Goal: Transaction & Acquisition: Purchase product/service

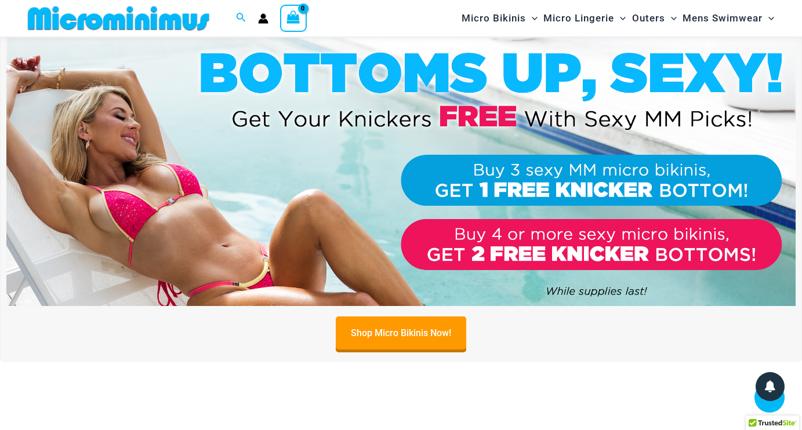
scroll to position [368, 0]
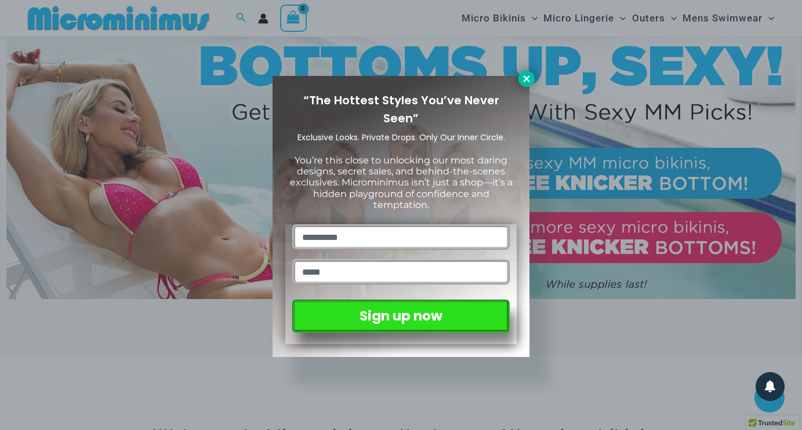
click at [529, 81] on icon at bounding box center [526, 78] width 6 height 6
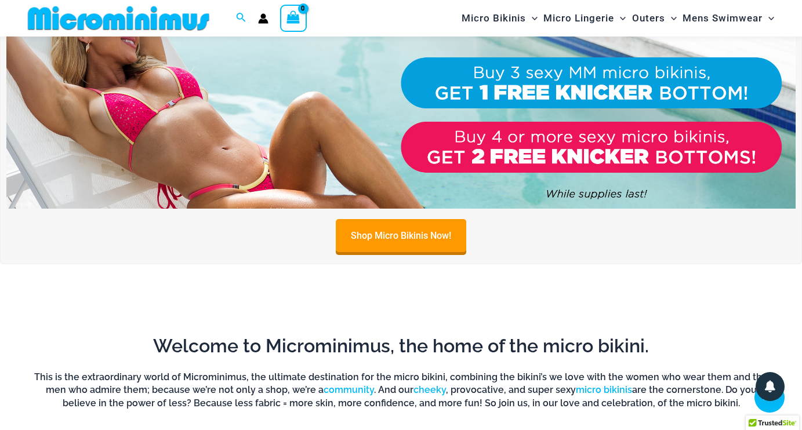
scroll to position [461, 0]
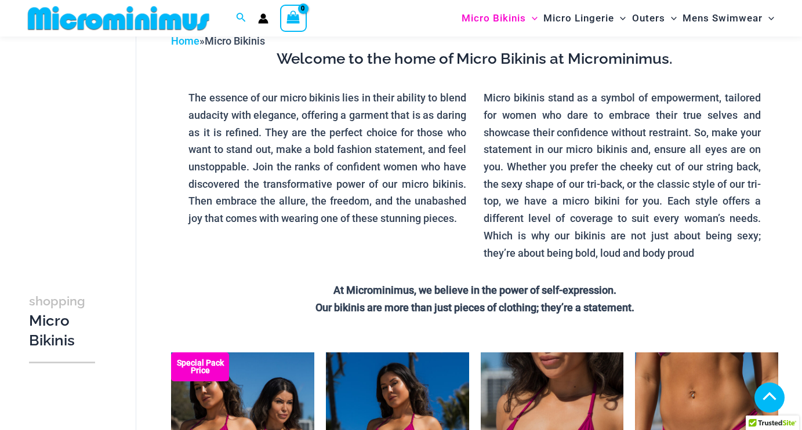
scroll to position [284, 0]
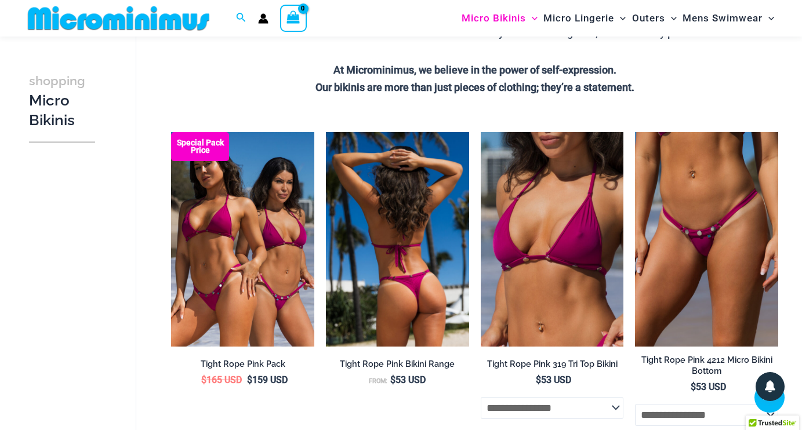
click at [418, 229] on img at bounding box center [397, 239] width 143 height 215
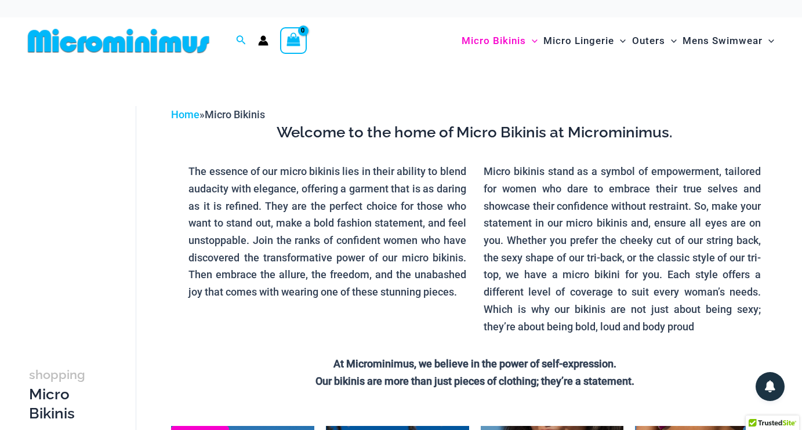
scroll to position [0, 0]
click at [263, 42] on icon "Account icon link" at bounding box center [264, 43] width 10 height 5
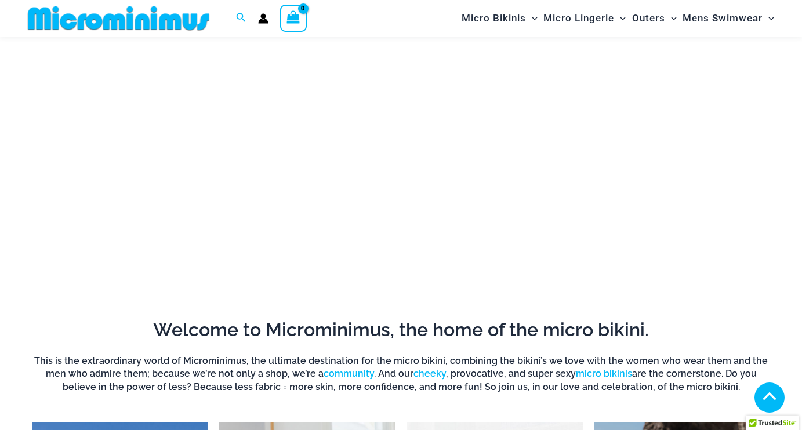
scroll to position [475, 0]
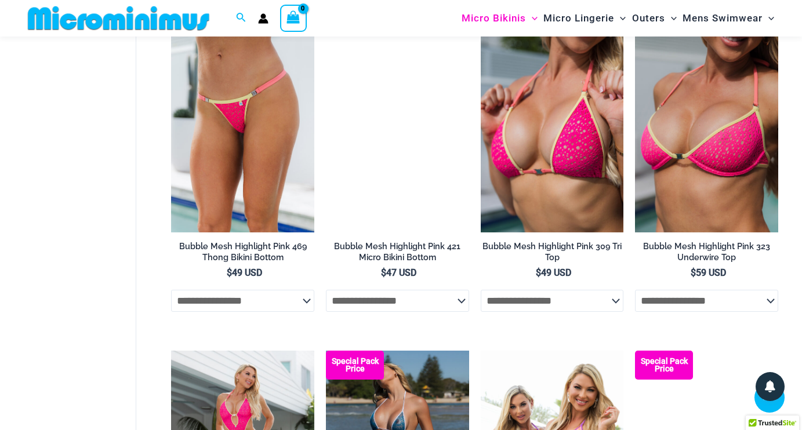
scroll to position [1757, 0]
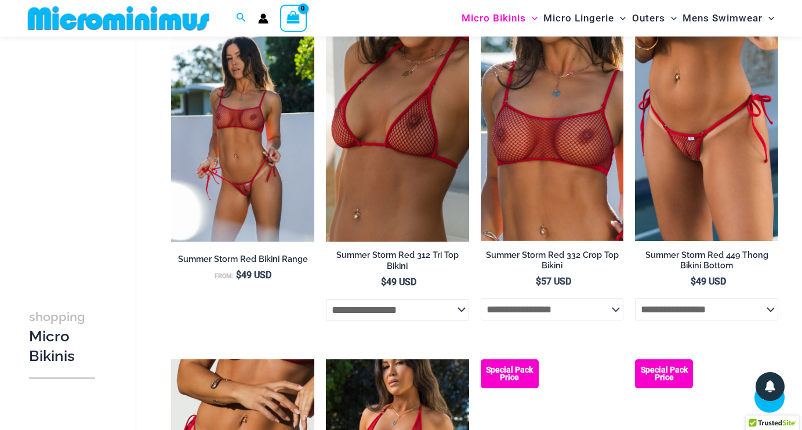
scroll to position [1100, 0]
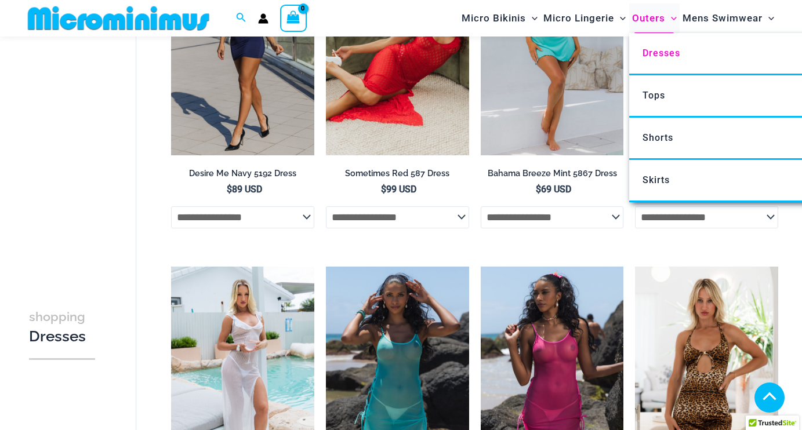
scroll to position [188, 0]
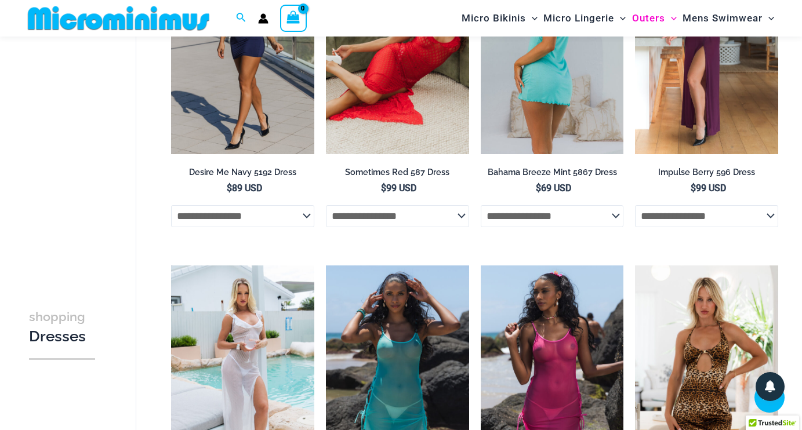
click at [581, 92] on img at bounding box center [552, 47] width 143 height 215
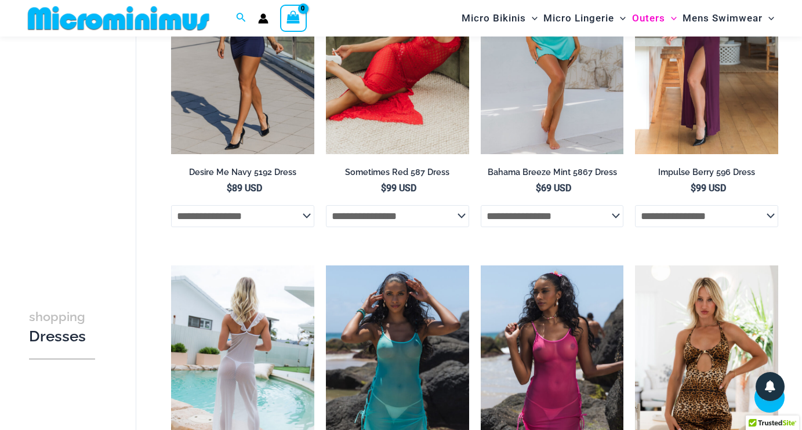
click at [245, 338] on img at bounding box center [242, 373] width 143 height 215
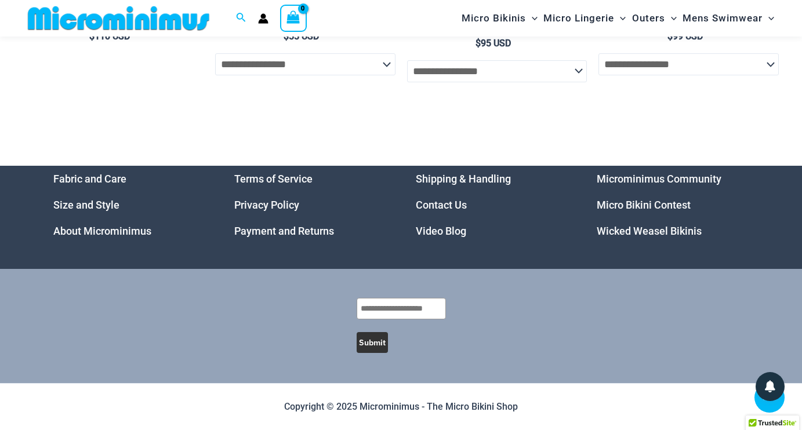
scroll to position [3104, 0]
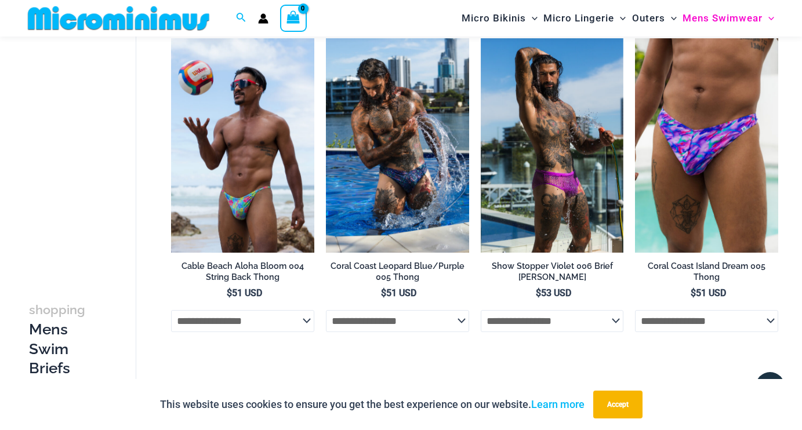
scroll to position [424, 0]
